Goal: Browse casually

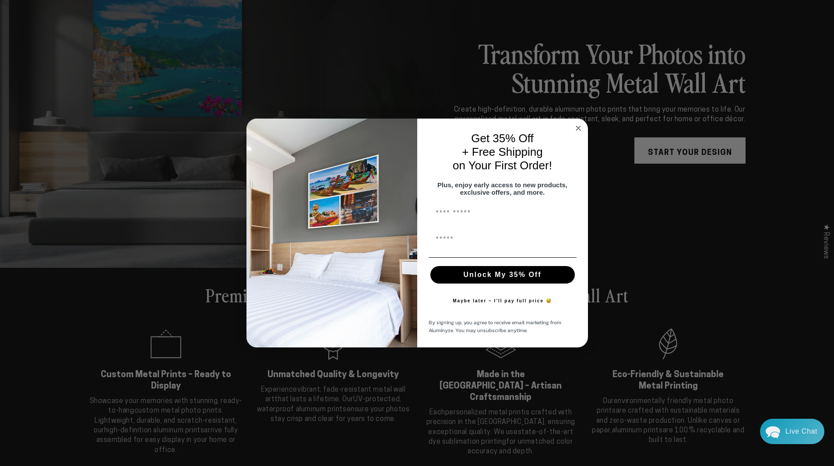
scroll to position [131, 0]
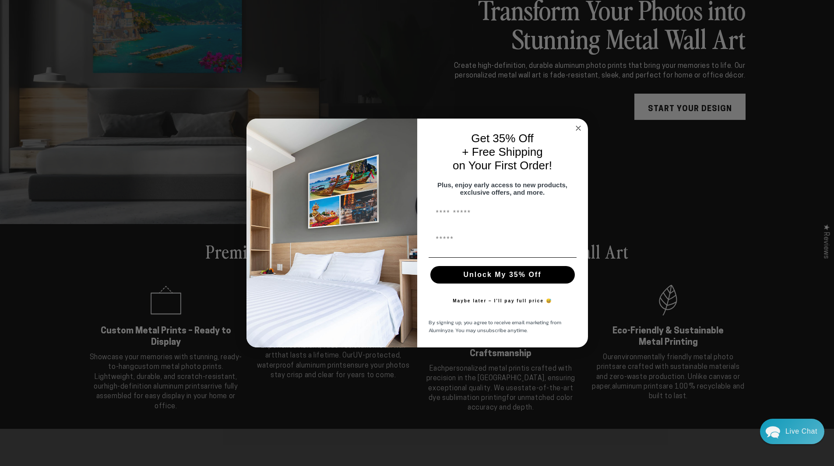
click at [580, 123] on circle "Close dialog" at bounding box center [578, 128] width 10 height 10
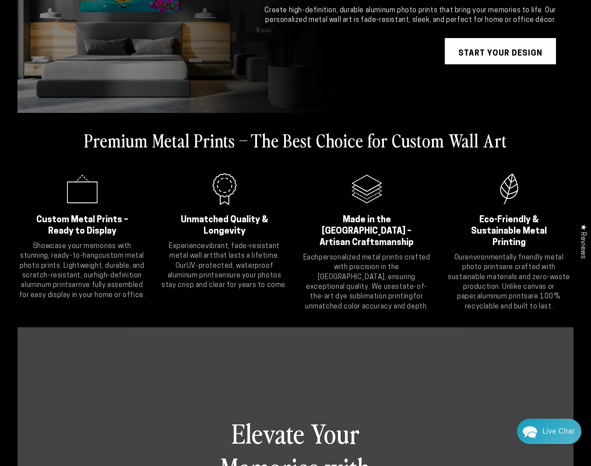
click at [198, 266] on strong "UV-protected, waterproof aluminum prints" at bounding box center [221, 271] width 106 height 17
click at [199, 266] on strong "UV-protected, waterproof aluminum prints" at bounding box center [221, 271] width 106 height 17
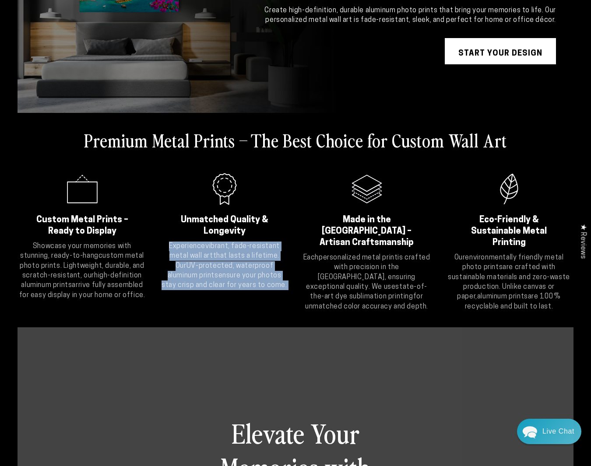
click at [199, 266] on strong "UV-protected, waterproof aluminum prints" at bounding box center [221, 271] width 106 height 17
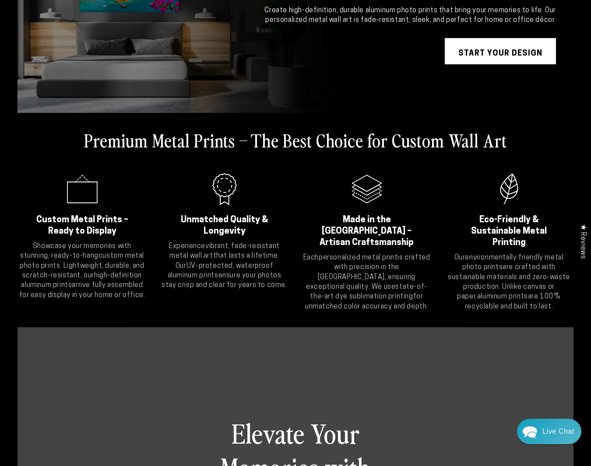
click at [208, 265] on strong "UV-protected, waterproof aluminum prints" at bounding box center [221, 271] width 106 height 17
drag, startPoint x: 216, startPoint y: 304, endPoint x: 301, endPoint y: 264, distance: 93.4
click at [217, 304] on div "Premium Metal Prints – The Best Choice for Custom Wall Art .cls-1{fill:#3a56a6;…" at bounding box center [296, 220] width 556 height 215
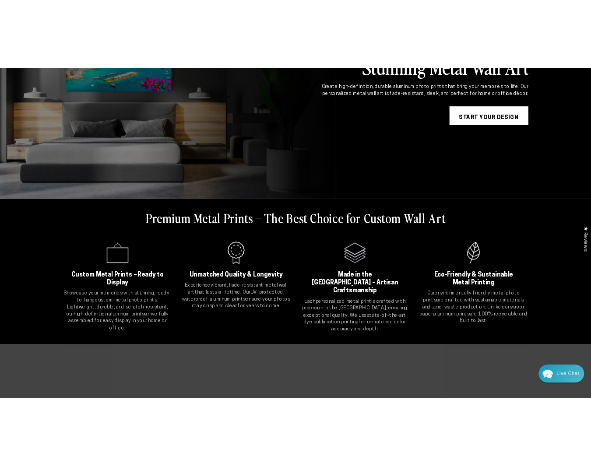
scroll to position [219, 0]
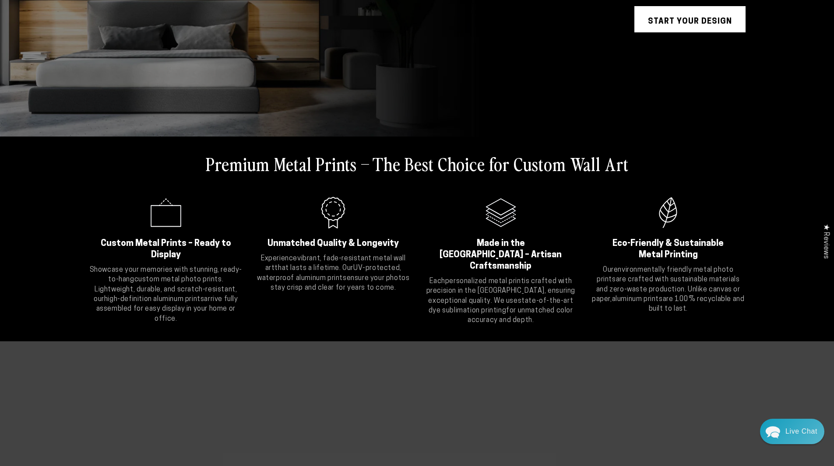
click at [318, 275] on strong "UV-protected, waterproof aluminum prints" at bounding box center [329, 273] width 145 height 17
drag, startPoint x: 313, startPoint y: 269, endPoint x: 329, endPoint y: 264, distance: 17.3
click at [329, 264] on p "Experience vibrant, fade-resistant metal wall art that lasts a lifetime. Our UV…" at bounding box center [333, 273] width 155 height 39
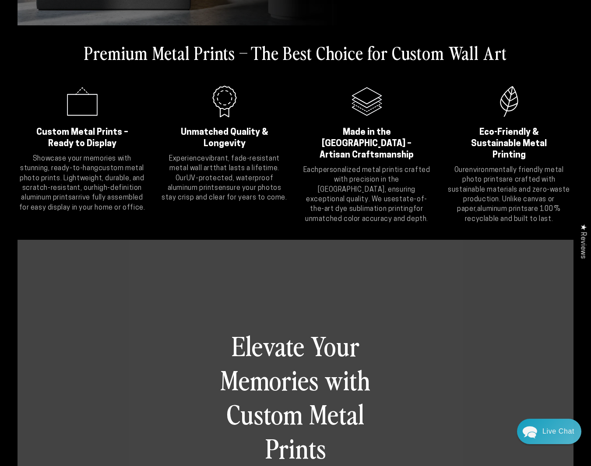
click at [559, 335] on div "Elevate Your Memories with Custom Metal Prints Experience the future of high-de…" at bounding box center [296, 473] width 556 height 466
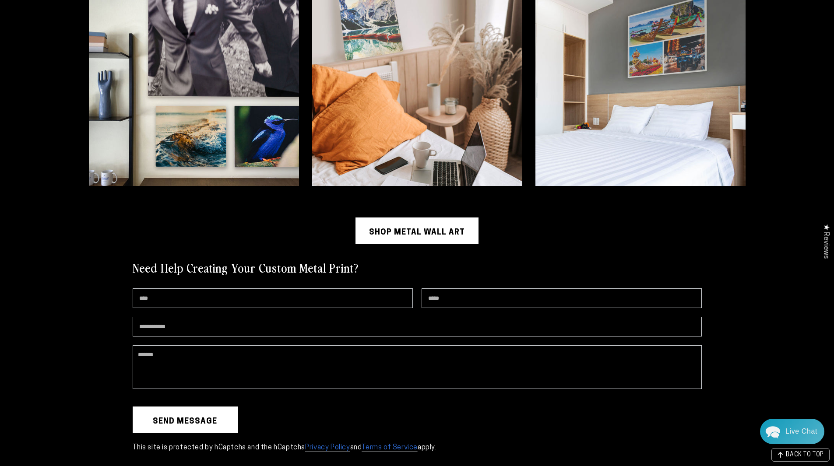
scroll to position [2141, 0]
